Goal: Task Accomplishment & Management: Use online tool/utility

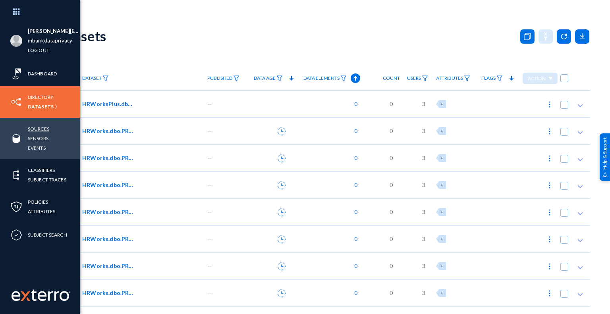
click at [45, 129] on link "Sources" at bounding box center [38, 128] width 21 height 9
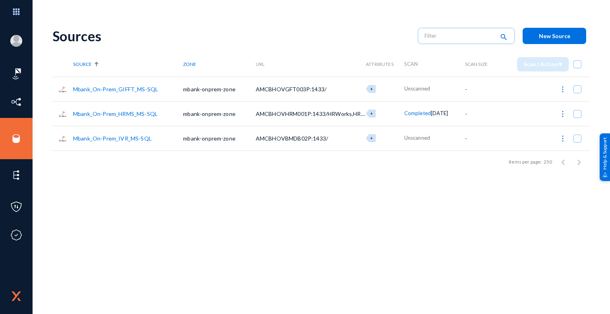
click at [122, 88] on link "Mbank_On-Prem_GIFFT_MS-SQL" at bounding box center [115, 89] width 85 height 7
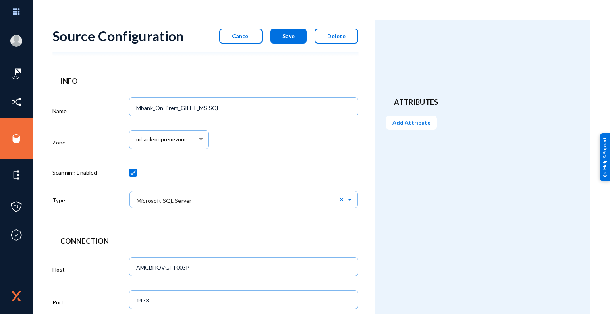
click at [270, 131] on div "mbank-onprem-zone" at bounding box center [243, 143] width 229 height 33
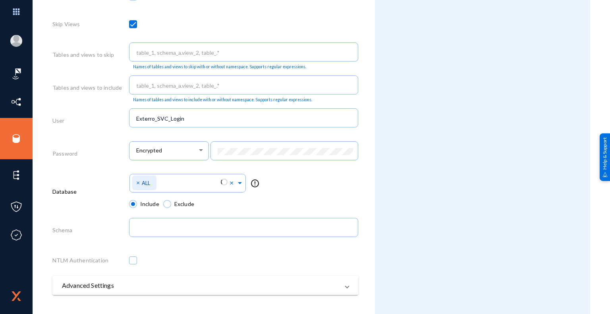
scroll to position [378, 0]
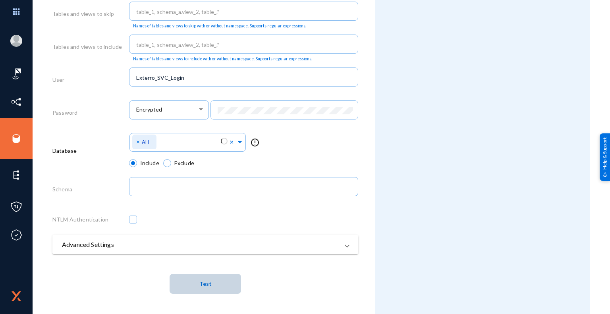
click at [208, 290] on span "Test" at bounding box center [205, 283] width 12 height 15
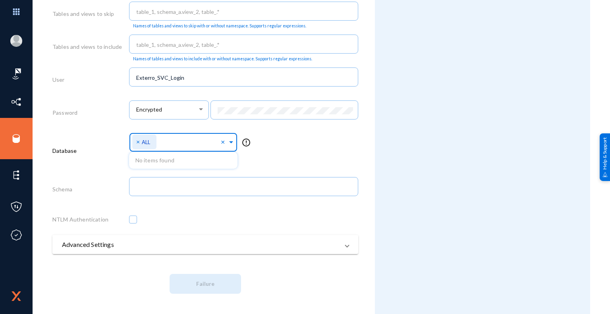
click at [229, 147] on div "Select Namespace × ALL ×" at bounding box center [183, 141] width 109 height 21
click at [137, 139] on span "×" at bounding box center [139, 142] width 6 height 8
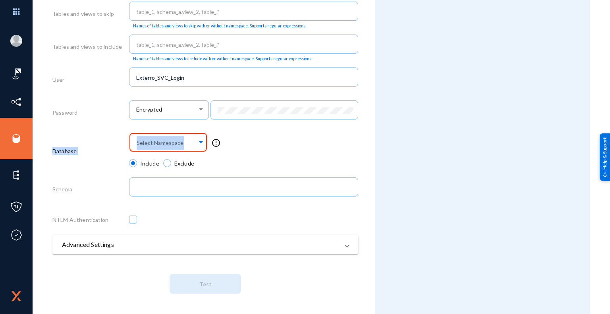
drag, startPoint x: 162, startPoint y: 127, endPoint x: 166, endPoint y: 139, distance: 12.3
click at [166, 139] on div "Connection Host AMCBHOVGFT003P Port 1433 SSL Skip Views Tables and views to ski…" at bounding box center [205, 81] width 306 height 444
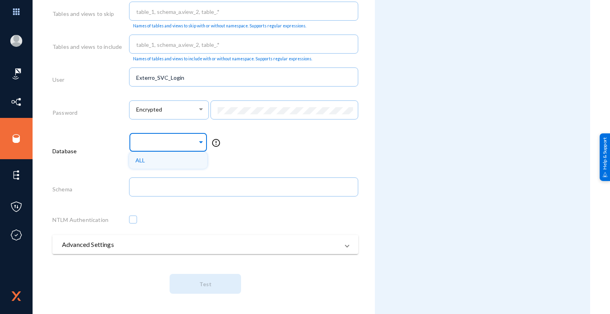
click at [166, 139] on div at bounding box center [166, 142] width 62 height 13
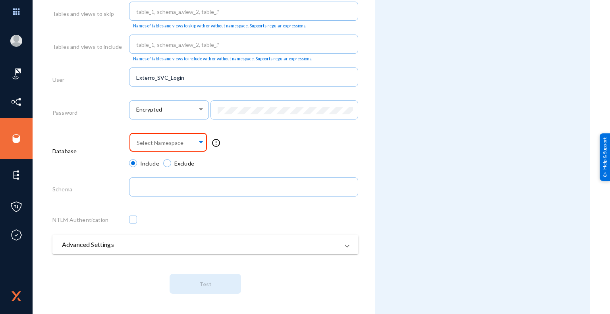
click at [162, 127] on div "Encrypted" at bounding box center [169, 113] width 80 height 27
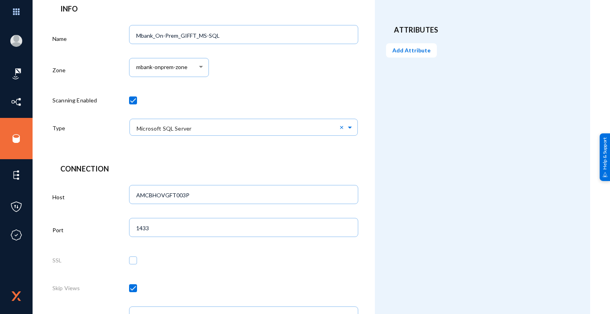
scroll to position [0, 0]
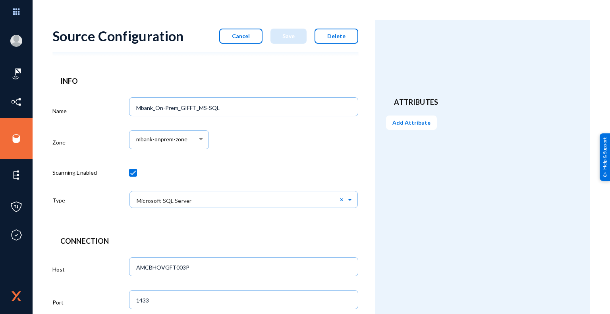
click at [240, 40] on button "Cancel" at bounding box center [240, 36] width 43 height 15
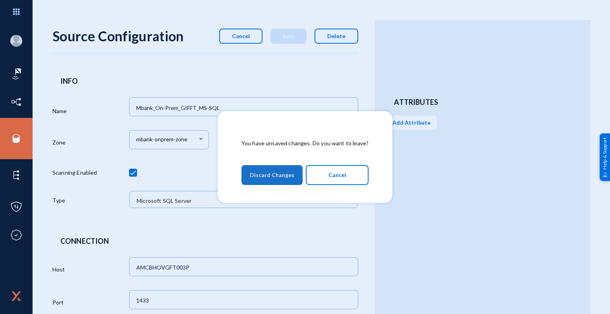
click at [273, 171] on span "Discard Changes" at bounding box center [272, 175] width 44 height 14
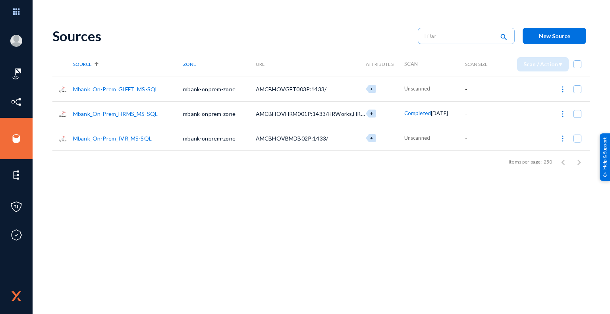
click at [127, 114] on link "Mbank_On-Prem_HRMS_MS-SQL" at bounding box center [115, 113] width 85 height 7
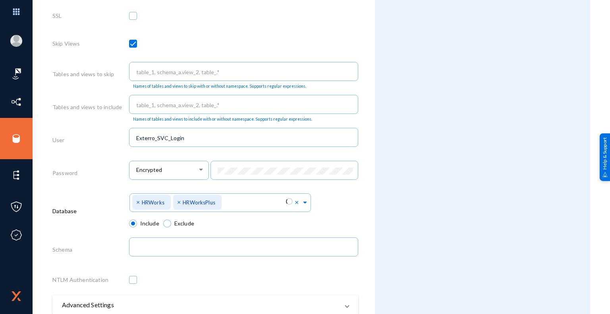
scroll to position [378, 0]
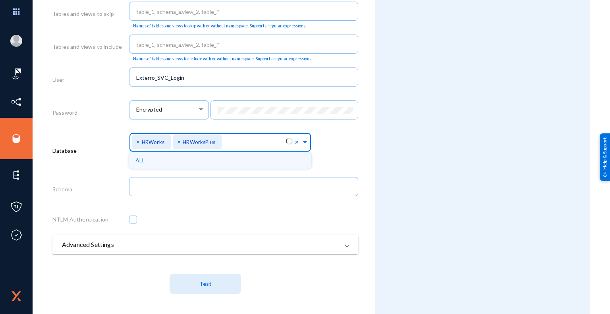
click at [281, 140] on input "text" at bounding box center [255, 144] width 62 height 8
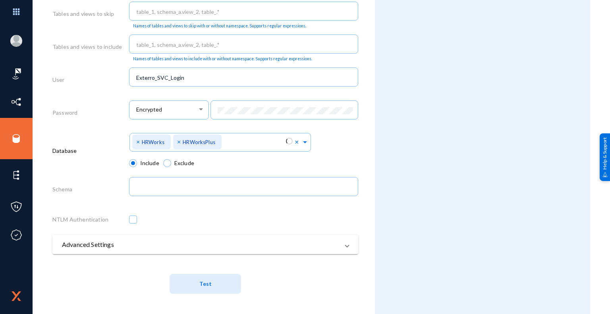
click at [312, 143] on div "Select Namespace × HRWorks × HRWorksPlus ×" at bounding box center [243, 145] width 229 height 28
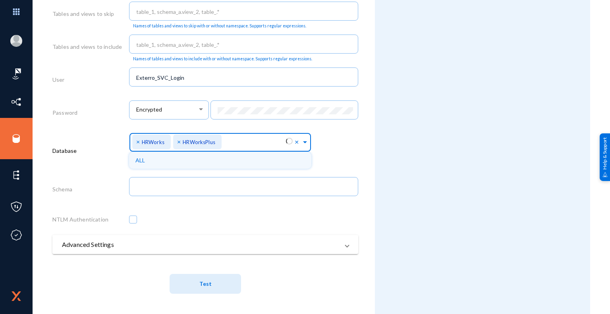
click at [305, 144] on span at bounding box center [304, 141] width 7 height 8
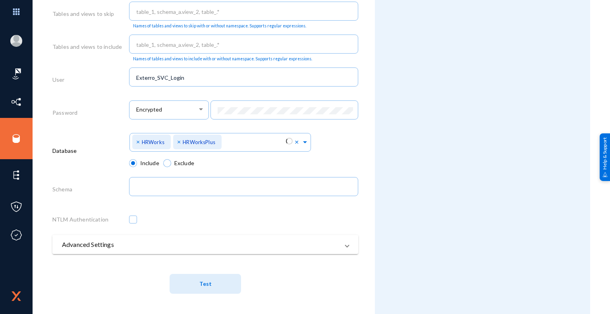
click at [348, 143] on div "Select Namespace × HRWorks × HRWorksPlus ×" at bounding box center [243, 145] width 229 height 28
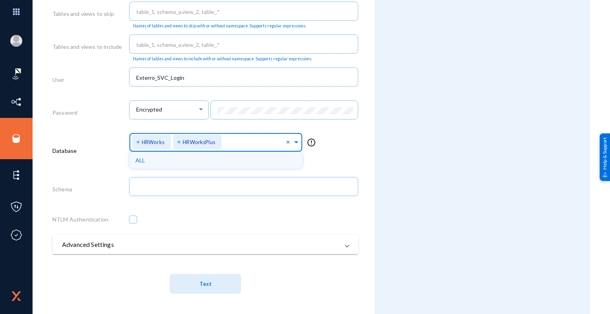
click at [277, 149] on div at bounding box center [255, 143] width 62 height 13
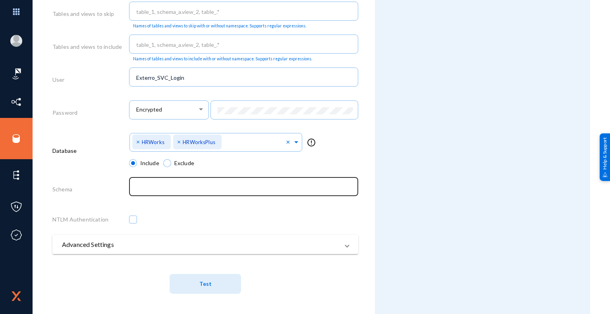
click at [349, 182] on div at bounding box center [243, 186] width 221 height 21
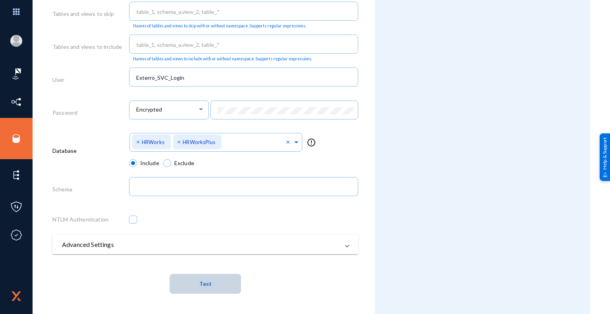
click at [214, 289] on button "Test" at bounding box center [204, 284] width 71 height 20
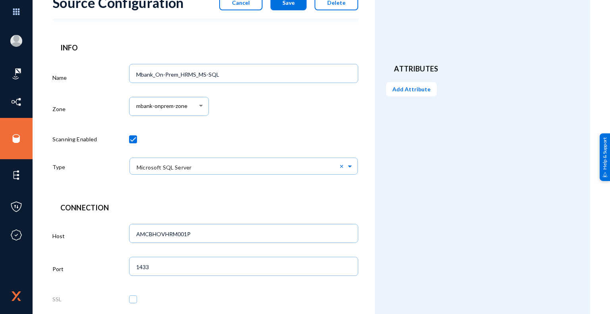
scroll to position [0, 0]
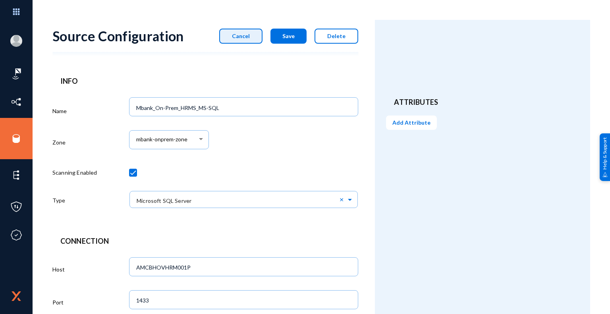
click at [246, 41] on button "Cancel" at bounding box center [240, 36] width 43 height 15
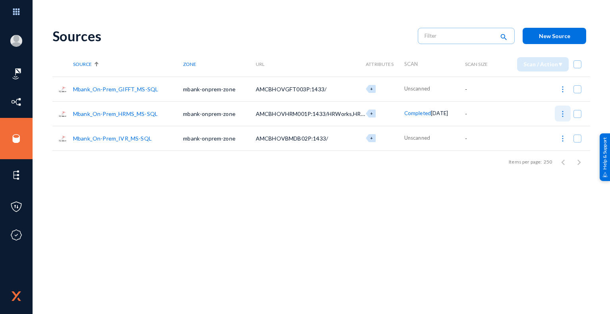
click at [561, 112] on img at bounding box center [562, 114] width 8 height 8
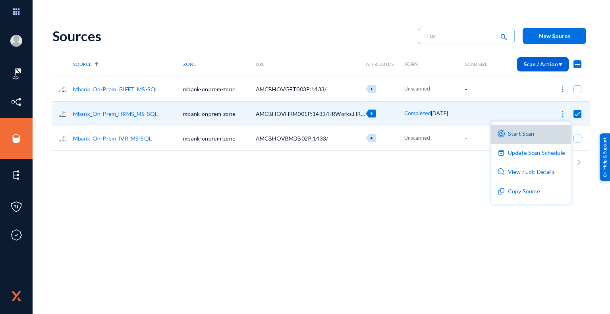
click at [525, 135] on button "Start Scan" at bounding box center [531, 134] width 81 height 19
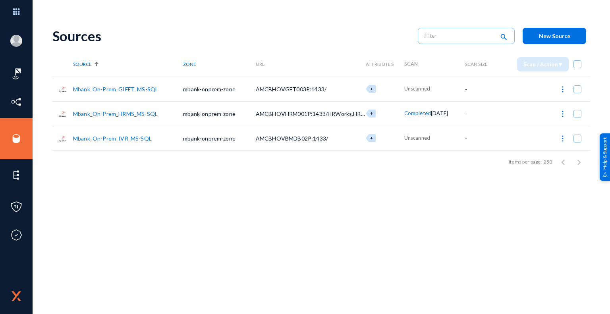
click at [414, 112] on span "Completed" at bounding box center [417, 113] width 27 height 6
click at [459, 204] on div at bounding box center [305, 157] width 610 height 314
click at [575, 112] on span at bounding box center [577, 114] width 8 height 8
click at [577, 117] on input "checkbox" at bounding box center [577, 117] width 1 height 1
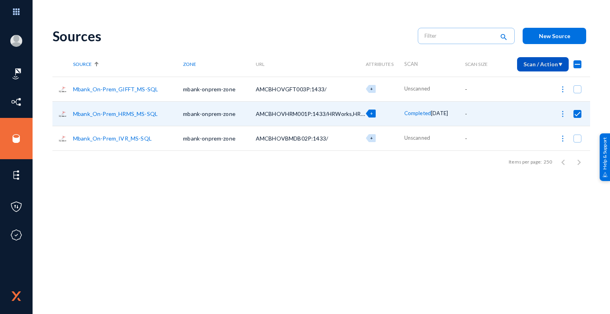
click at [533, 63] on span "Scan / Action" at bounding box center [542, 64] width 39 height 7
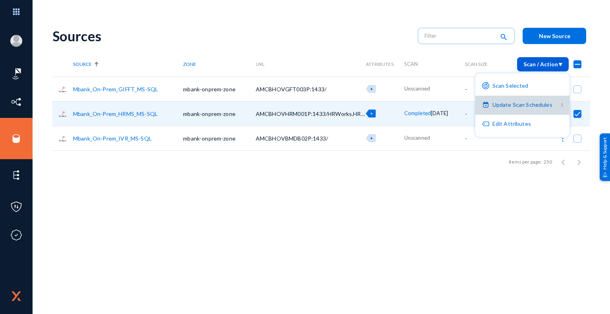
click at [535, 107] on button "Update Scan Schedules 1" at bounding box center [522, 105] width 94 height 19
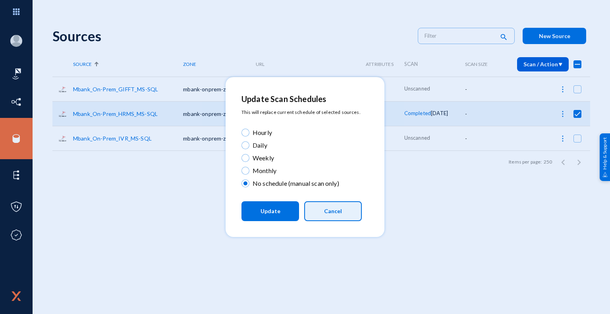
click at [351, 206] on button "Cancel" at bounding box center [333, 211] width 58 height 20
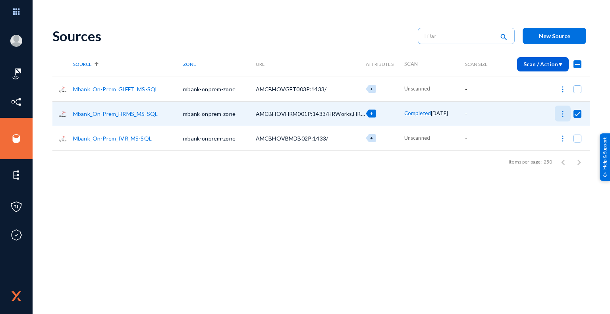
click at [564, 114] on img at bounding box center [562, 114] width 8 height 8
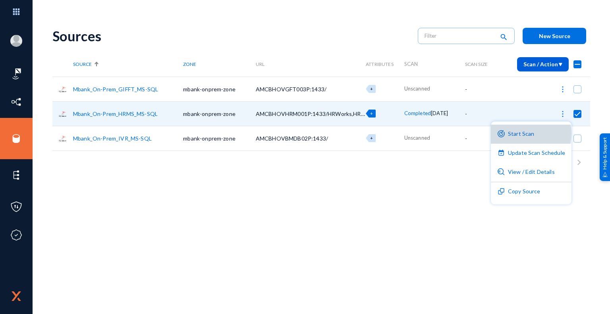
click at [528, 133] on button "Start Scan" at bounding box center [531, 134] width 81 height 19
checkbox input "false"
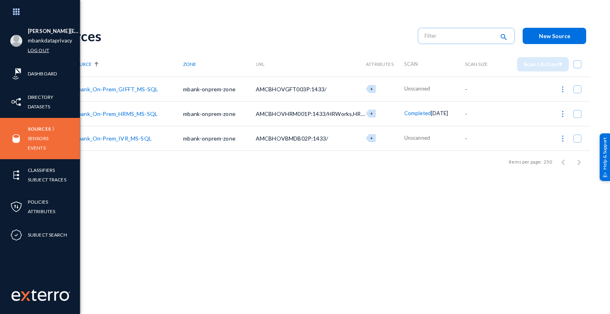
click at [43, 49] on link "Log out" at bounding box center [38, 50] width 21 height 9
